Goal: Use online tool/utility: Utilize a website feature to perform a specific function

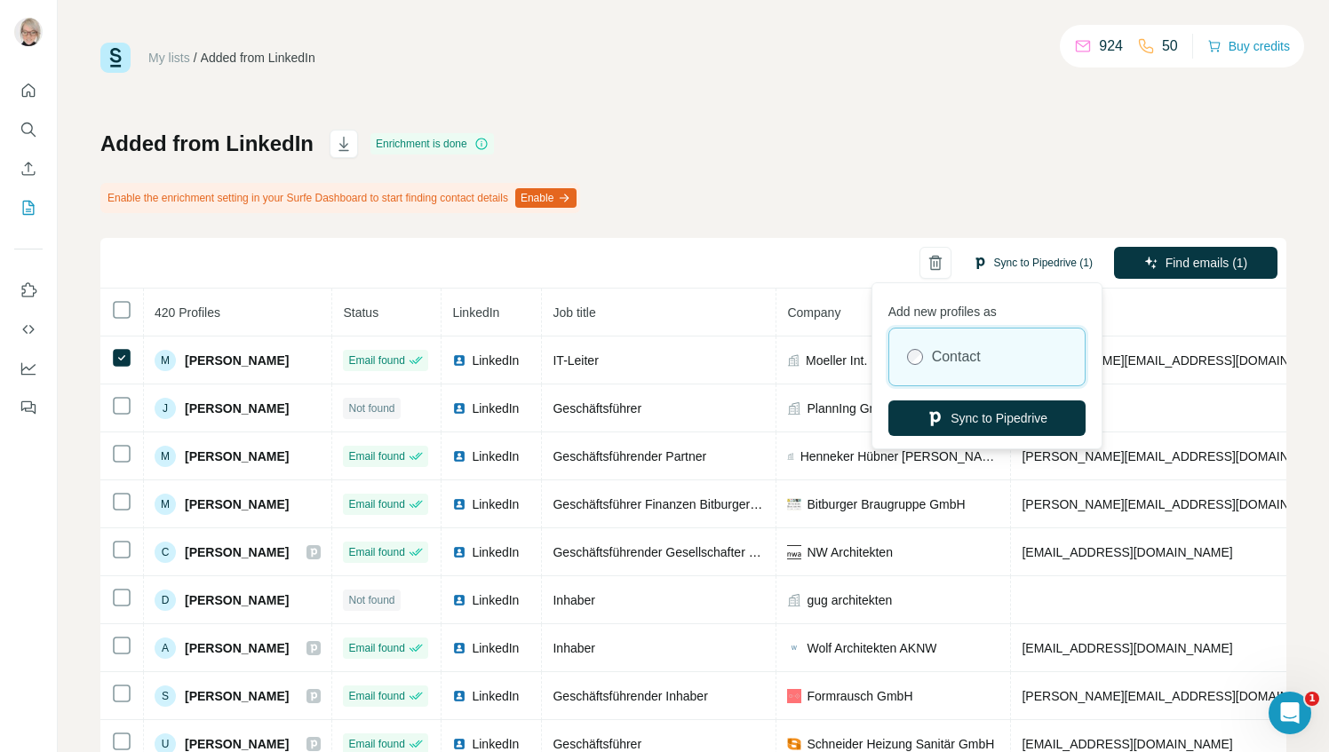
click at [991, 262] on button "Sync to Pipedrive (1)" at bounding box center [1032, 263] width 145 height 27
click at [975, 414] on button "Sync to Pipedrive" at bounding box center [986, 419] width 197 height 36
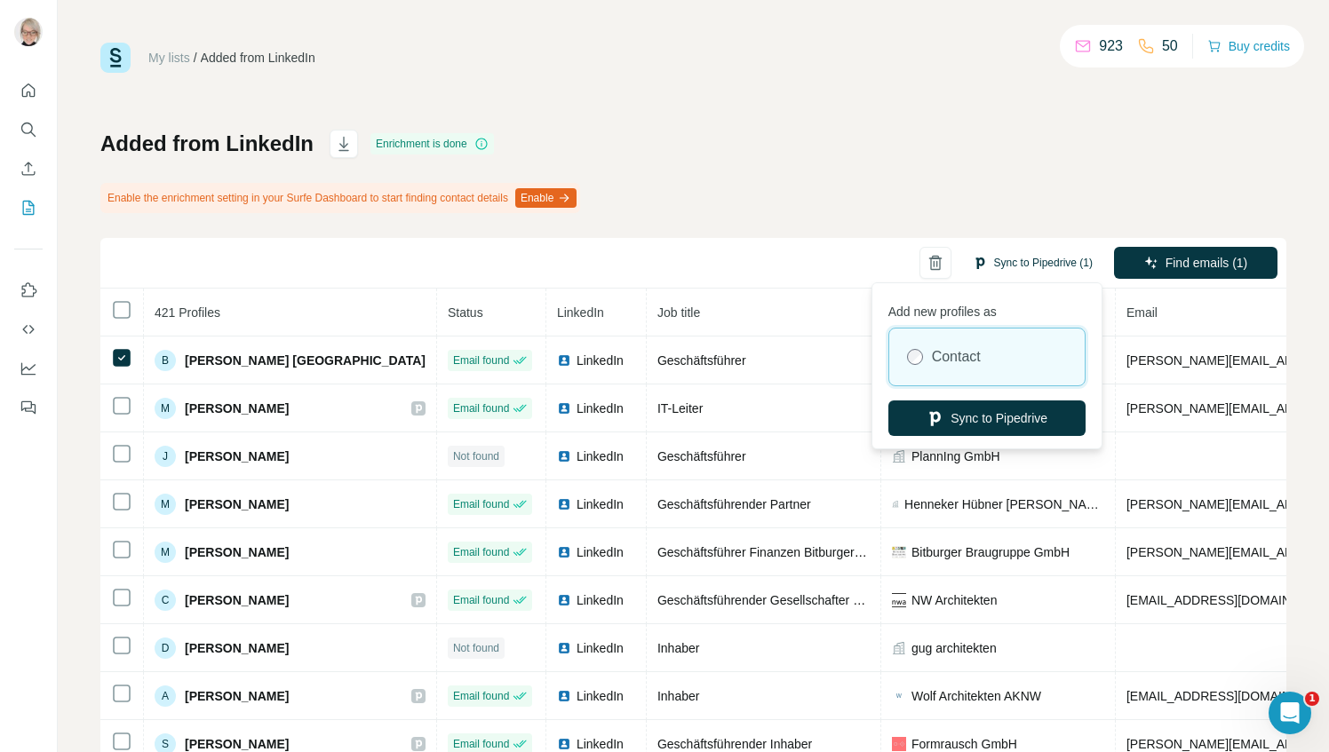
click at [983, 269] on button "Sync to Pipedrive (1)" at bounding box center [1032, 263] width 145 height 27
click at [987, 414] on button "Sync to Pipedrive" at bounding box center [986, 419] width 197 height 36
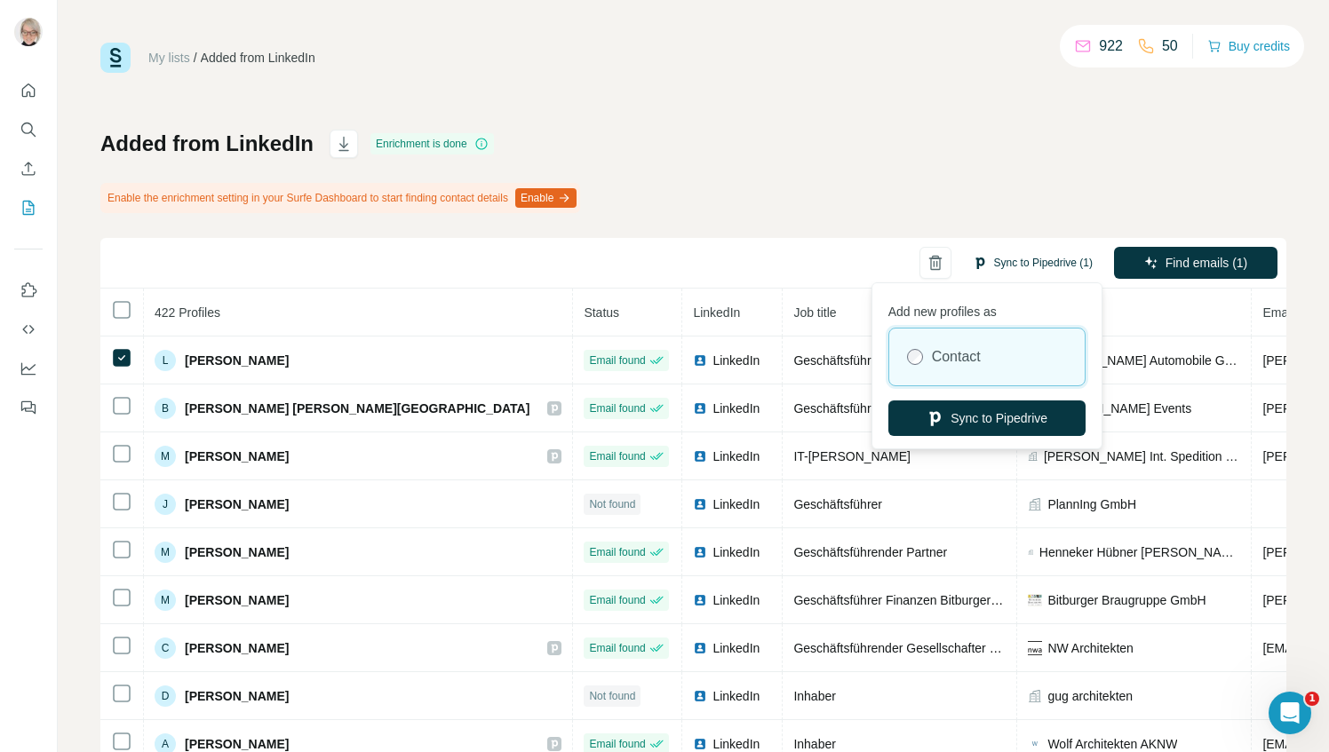
click at [1006, 263] on button "Sync to Pipedrive (1)" at bounding box center [1032, 263] width 145 height 27
click at [952, 415] on button "Sync to Pipedrive" at bounding box center [986, 419] width 197 height 36
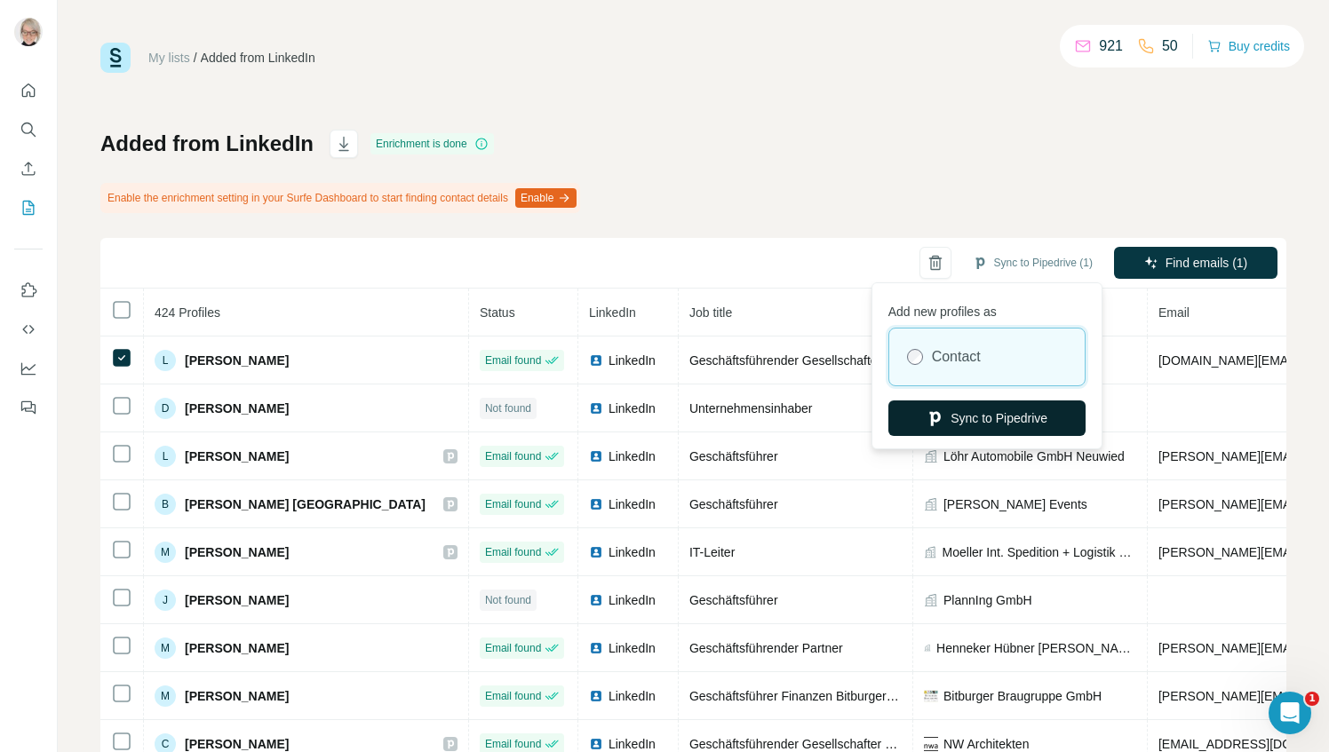
click at [976, 419] on button "Sync to Pipedrive" at bounding box center [986, 419] width 197 height 36
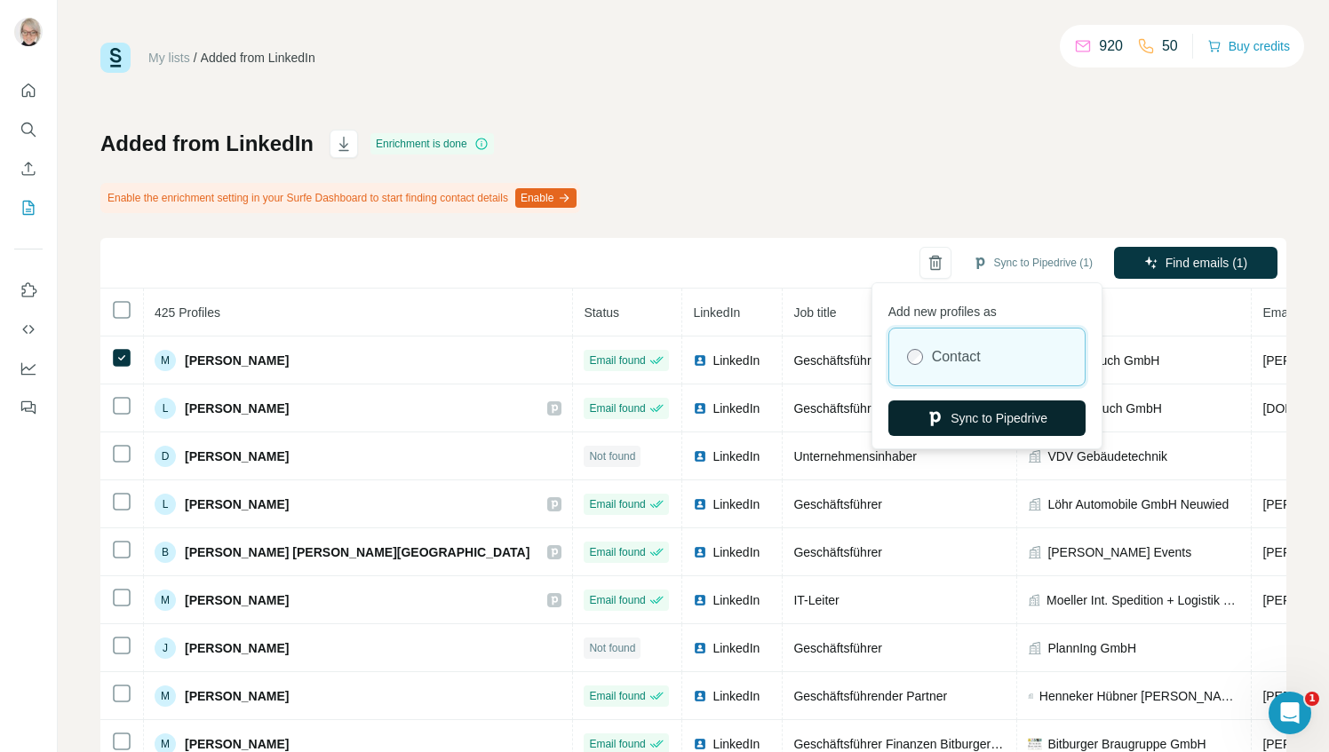
click at [955, 421] on button "Sync to Pipedrive" at bounding box center [986, 419] width 197 height 36
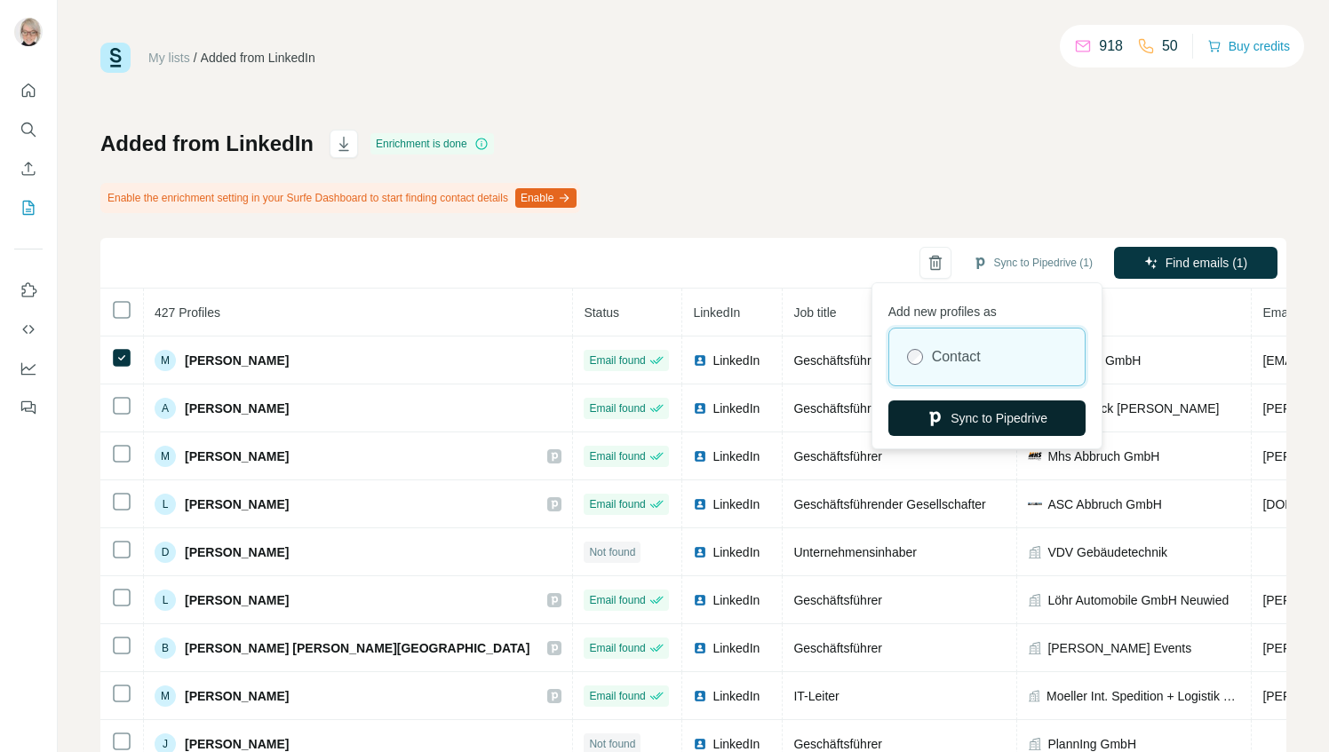
click at [979, 423] on button "Sync to Pipedrive" at bounding box center [986, 419] width 197 height 36
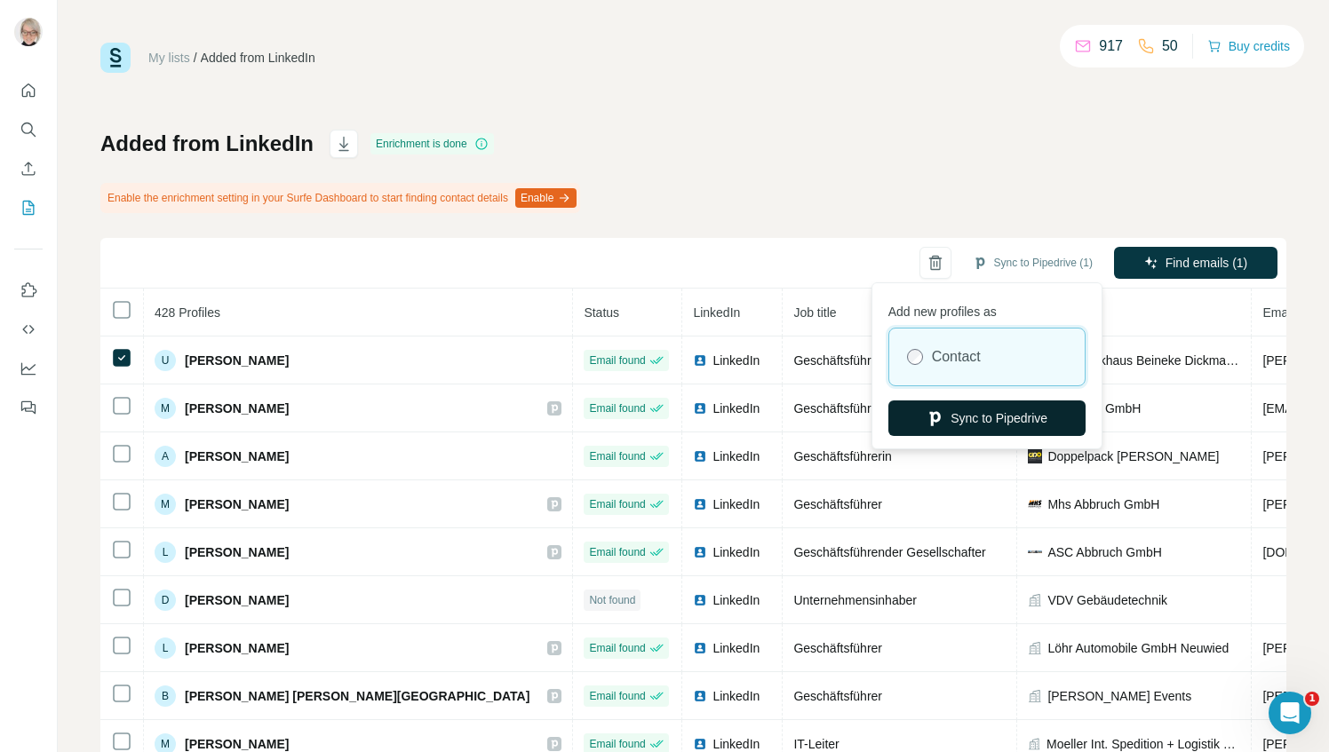
click at [964, 424] on button "Sync to Pipedrive" at bounding box center [986, 419] width 197 height 36
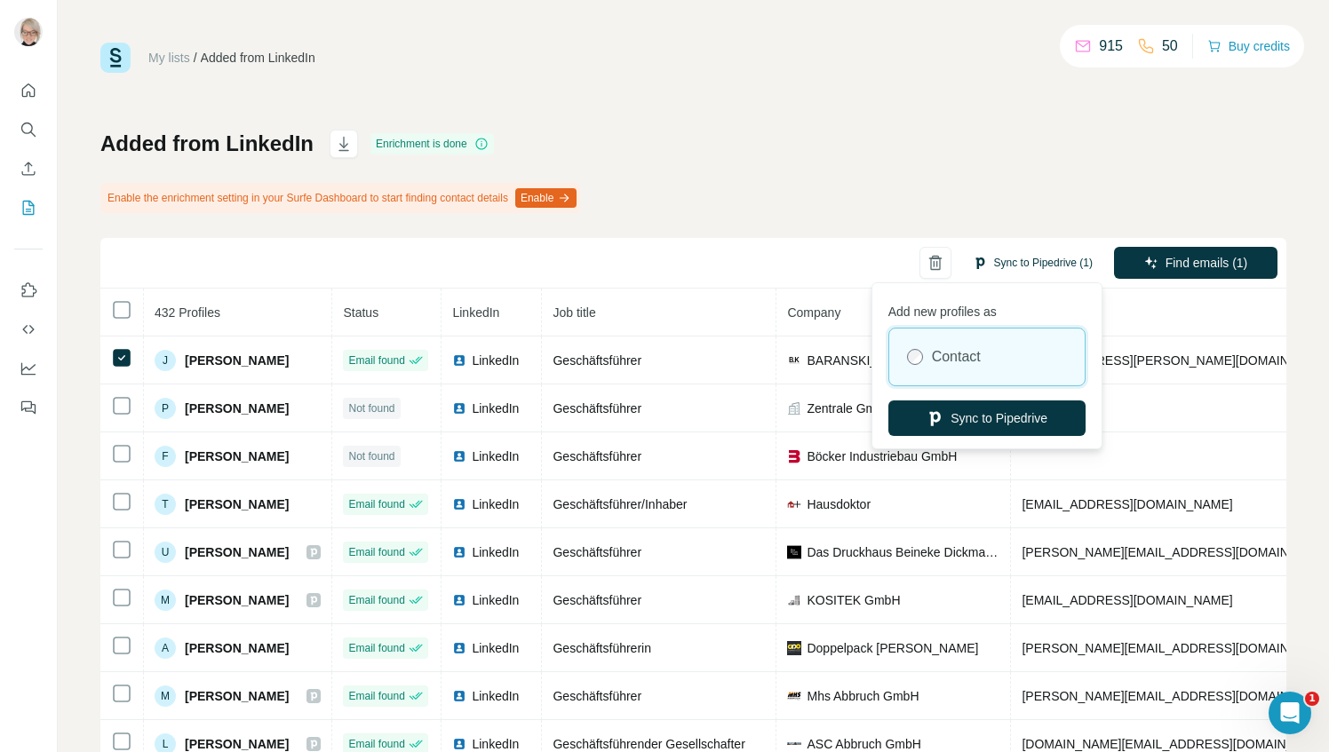
click at [997, 268] on button "Sync to Pipedrive (1)" at bounding box center [1032, 263] width 145 height 27
click at [982, 416] on button "Sync to Pipedrive" at bounding box center [986, 419] width 197 height 36
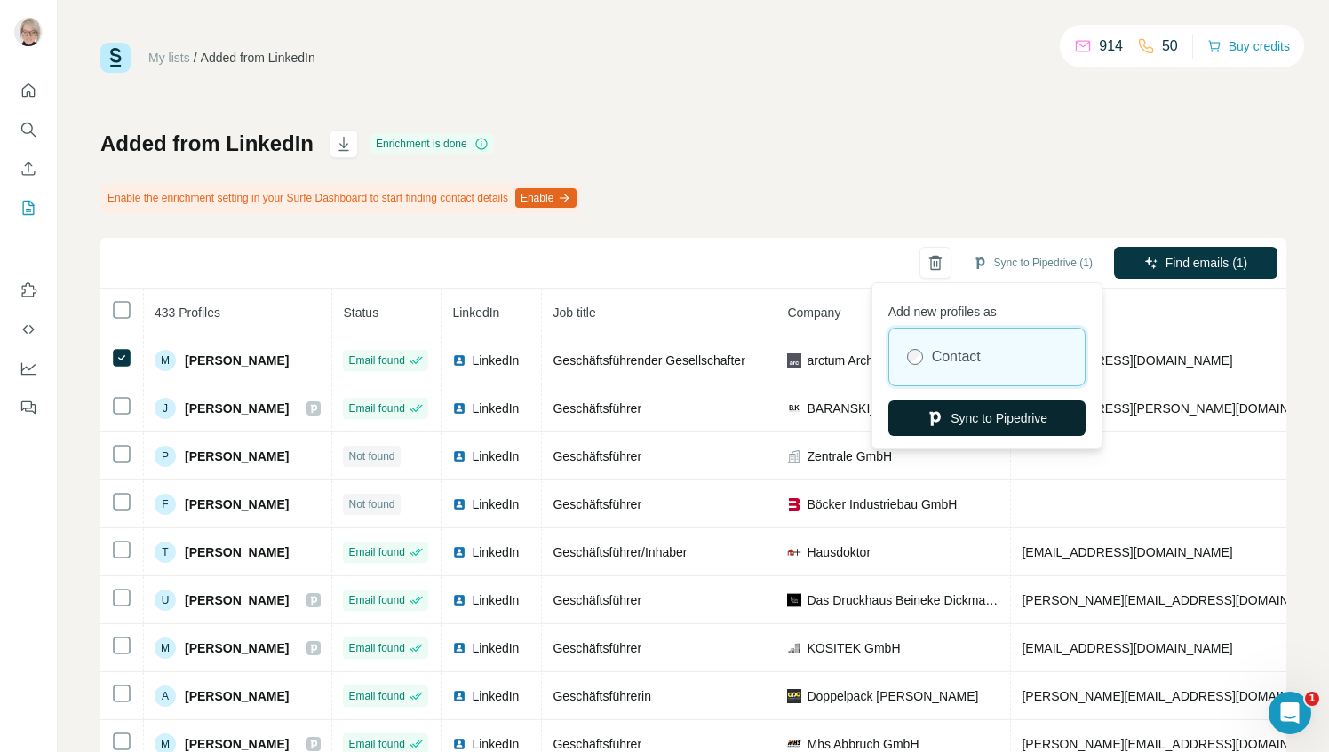
click at [982, 414] on button "Sync to Pipedrive" at bounding box center [986, 419] width 197 height 36
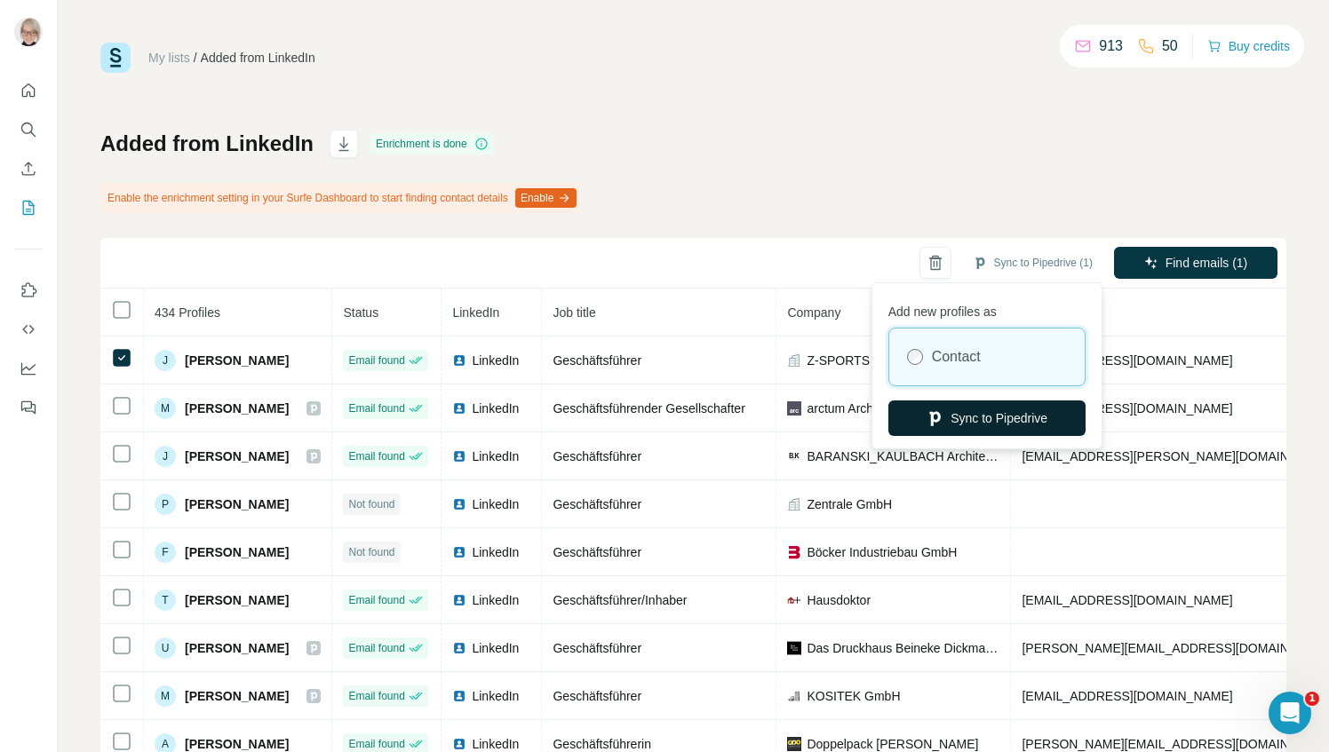
click at [959, 414] on button "Sync to Pipedrive" at bounding box center [986, 419] width 197 height 36
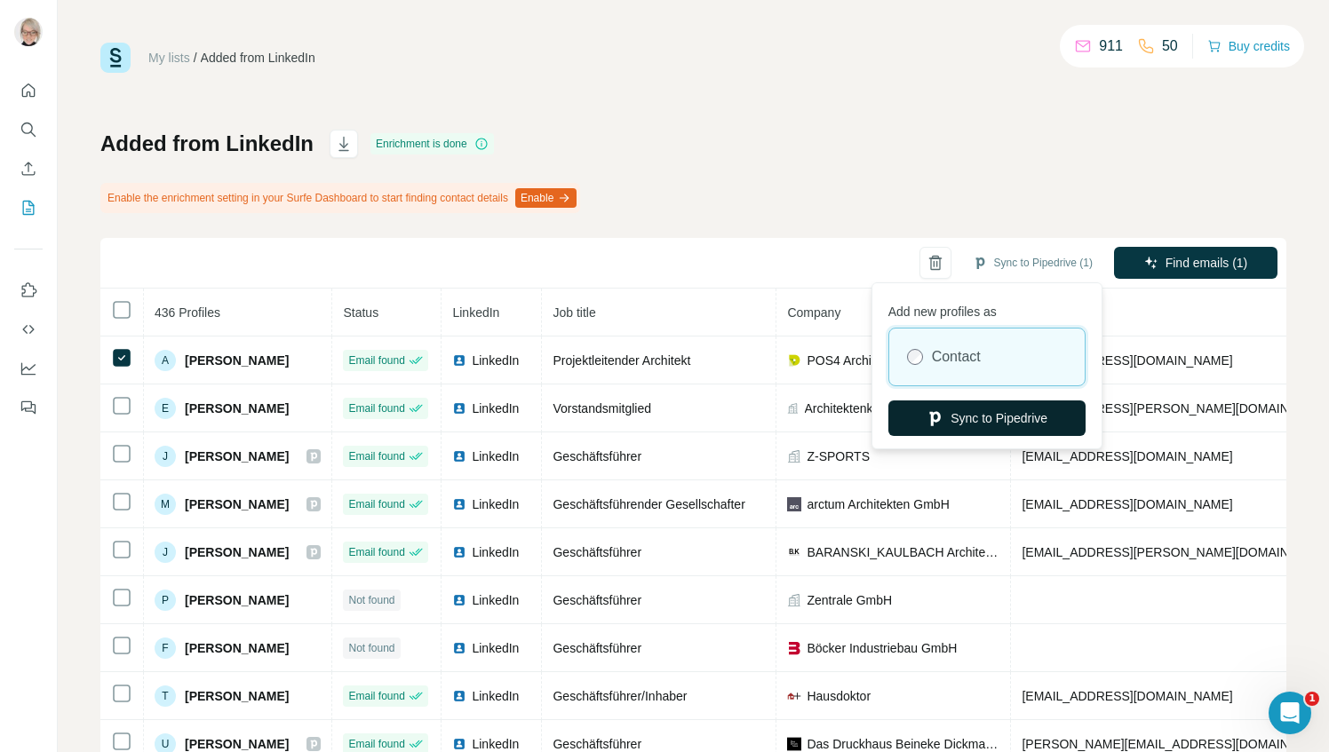
click at [958, 419] on button "Sync to Pipedrive" at bounding box center [986, 419] width 197 height 36
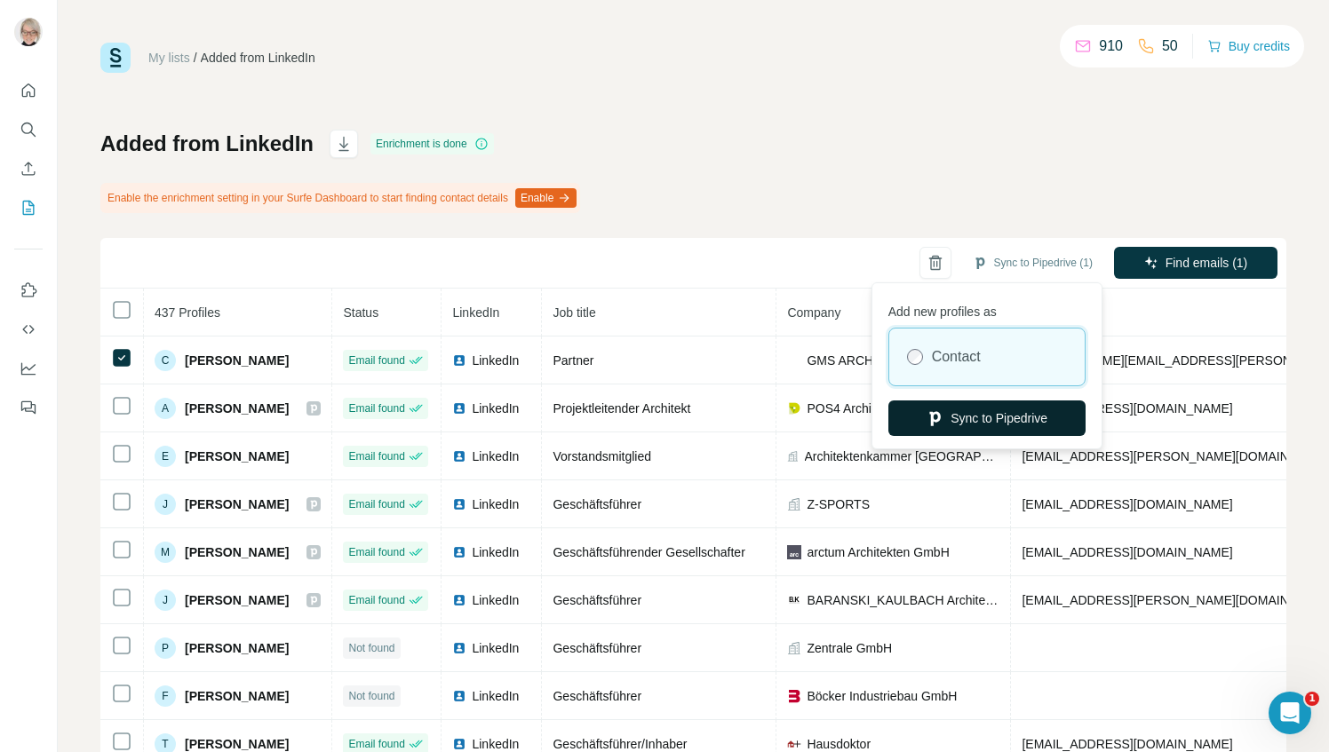
click at [995, 420] on button "Sync to Pipedrive" at bounding box center [986, 419] width 197 height 36
